Goal: Transaction & Acquisition: Purchase product/service

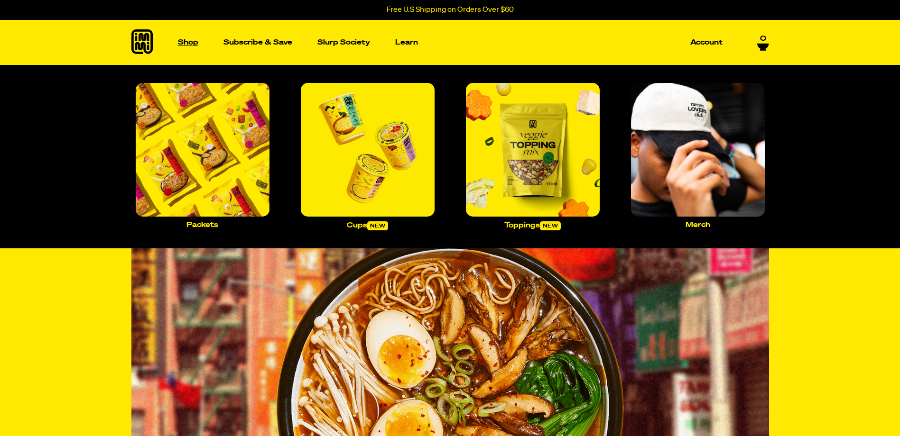
click at [190, 44] on p "Shop" at bounding box center [188, 42] width 20 height 7
click at [207, 136] on img "Main navigation" at bounding box center [203, 150] width 134 height 134
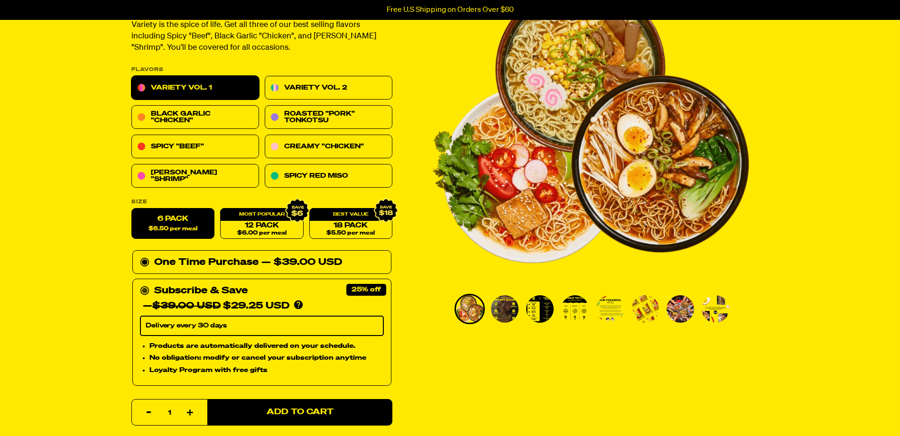
scroll to position [142, 0]
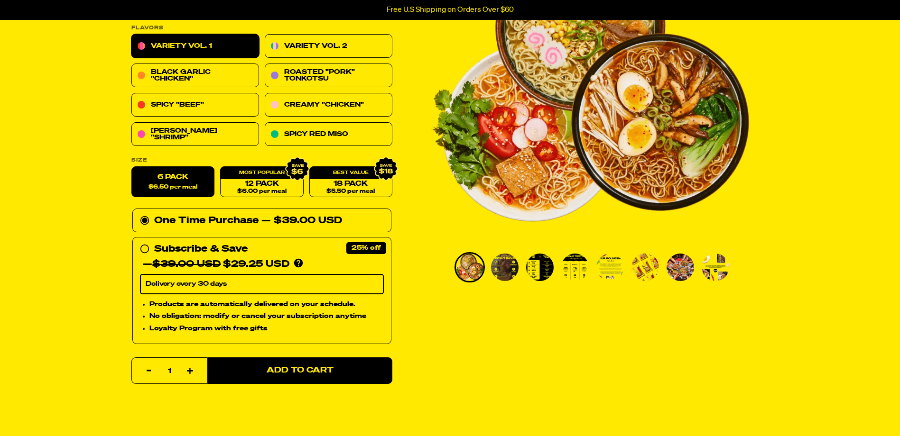
click at [445, 325] on div "Variety Vol. 1 4240 reviews 24g Protein, 5g Net Carbs, 100% Plant Based Variety…" at bounding box center [450, 372] width 683 height 900
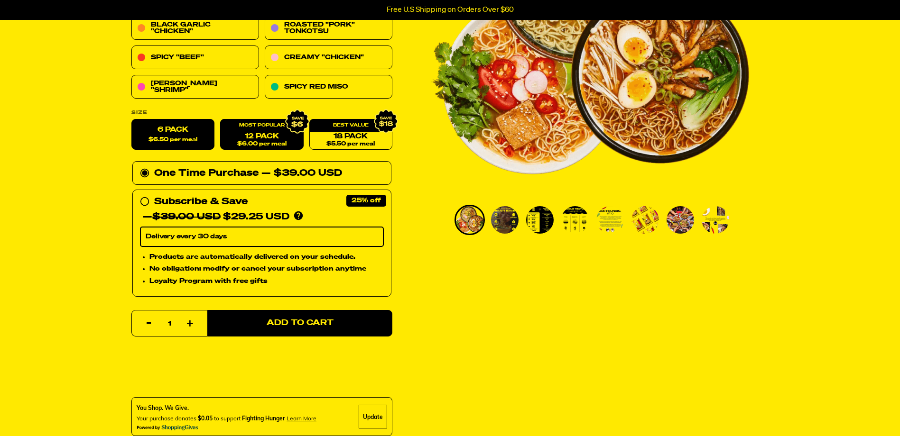
click at [267, 136] on link "12 Pack $6.00 per meal" at bounding box center [261, 135] width 83 height 31
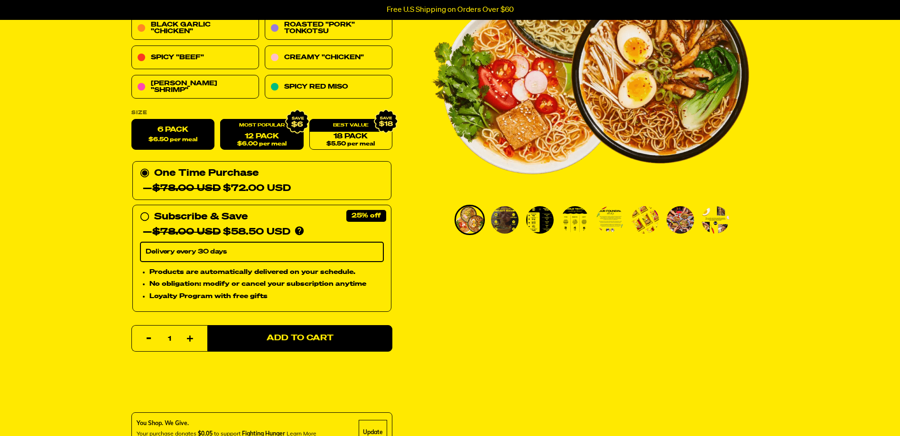
click at [186, 132] on label "6 Pack $6.50 per meal" at bounding box center [172, 135] width 83 height 31
click at [132, 120] on input "6 Pack $6.50 per meal" at bounding box center [131, 120] width 0 height 0
radio input "true"
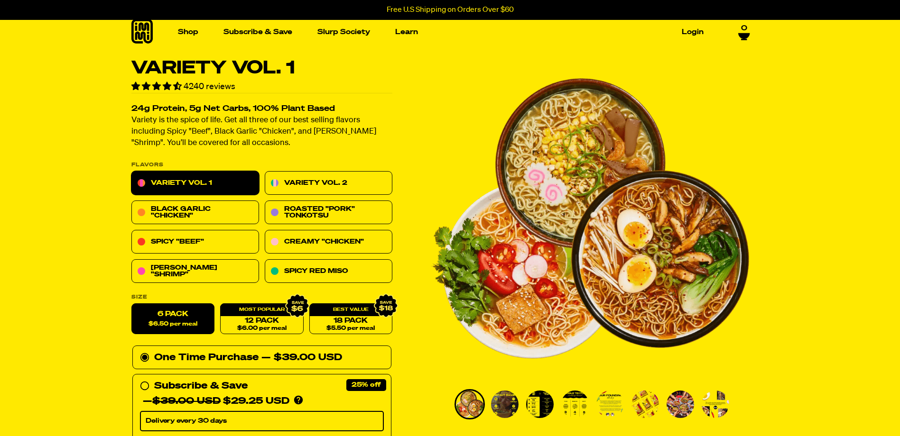
scroll to position [0, 0]
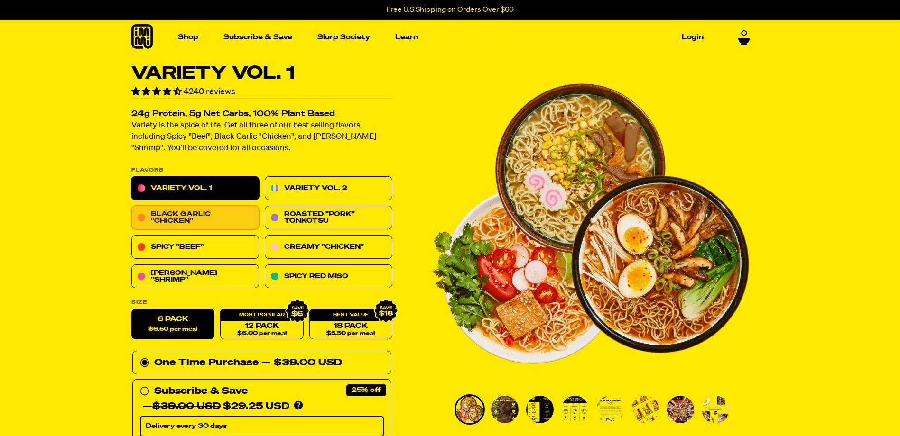
click at [179, 215] on link "Black Garlic "Chicken"" at bounding box center [195, 218] width 128 height 24
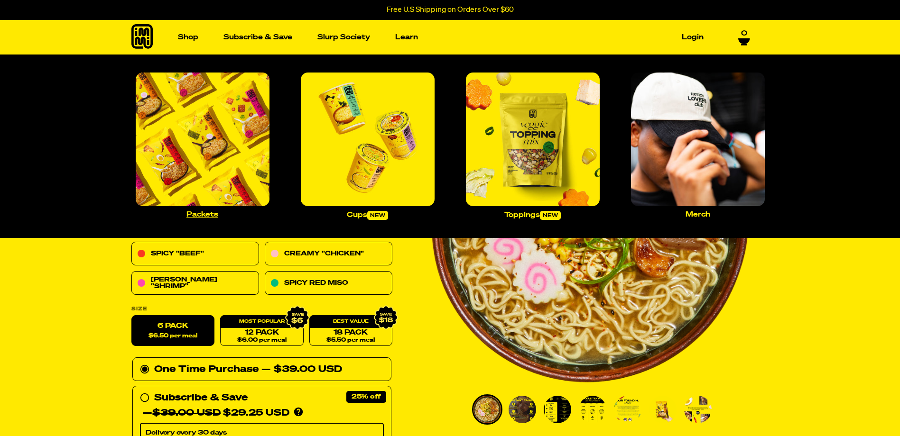
click at [186, 154] on img "Main navigation" at bounding box center [203, 140] width 134 height 134
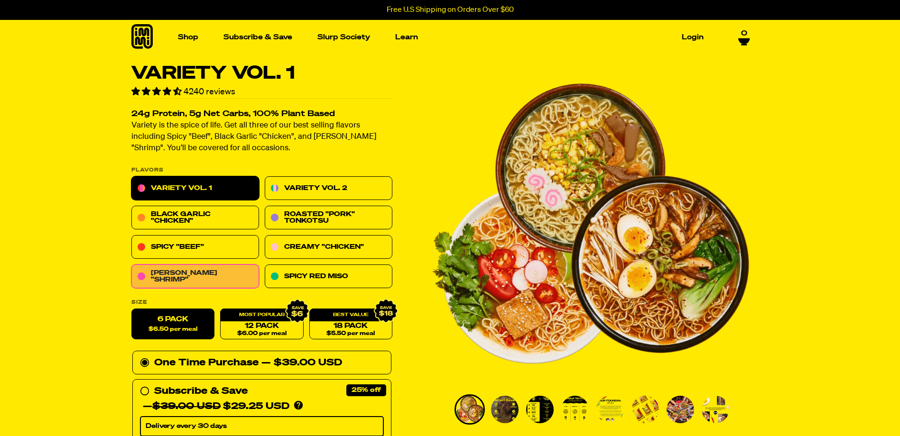
scroll to position [47, 0]
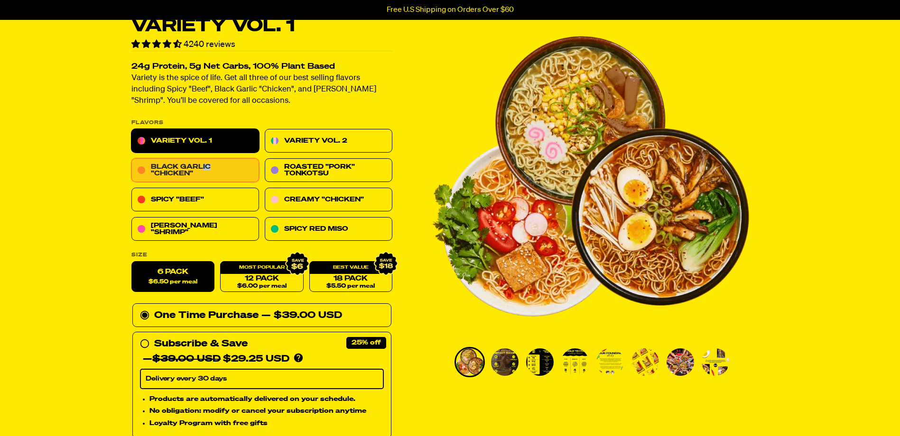
click at [203, 167] on div "Variety Vol. 1 Variety Vol. 2 Black Garlic "Chicken" Roasted "Pork" Tonkotsu Sp…" at bounding box center [261, 185] width 261 height 112
click at [199, 169] on link "Black Garlic "Chicken"" at bounding box center [195, 171] width 128 height 24
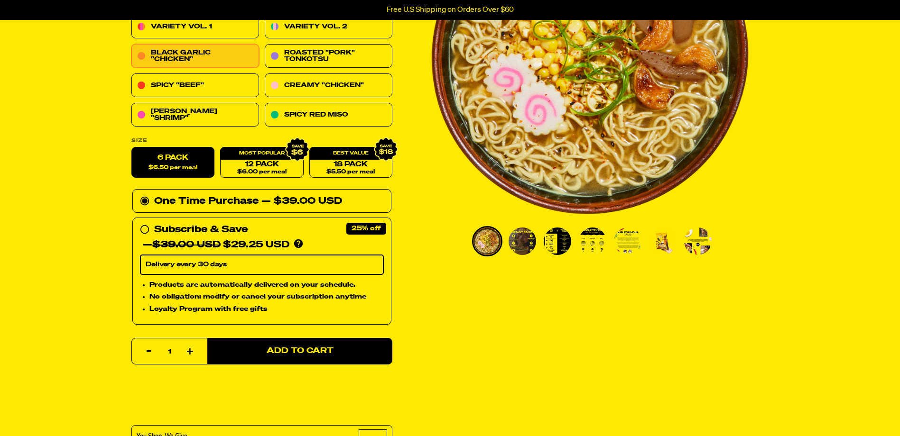
scroll to position [190, 0]
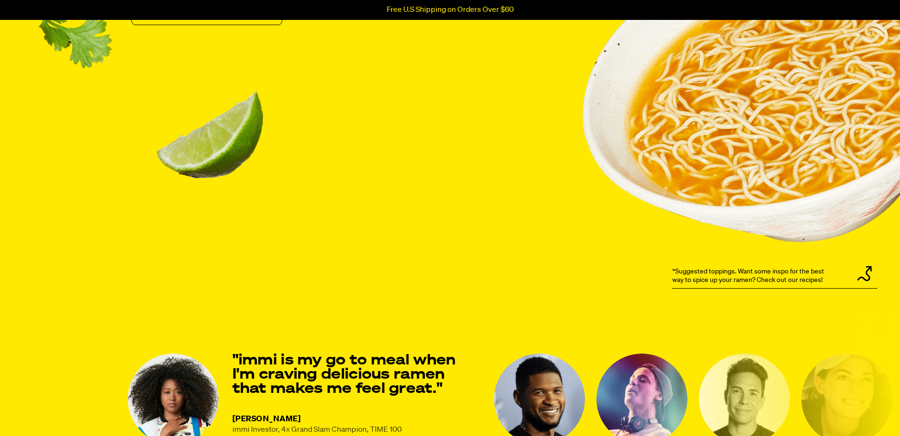
scroll to position [996, 0]
